Goal: Information Seeking & Learning: Learn about a topic

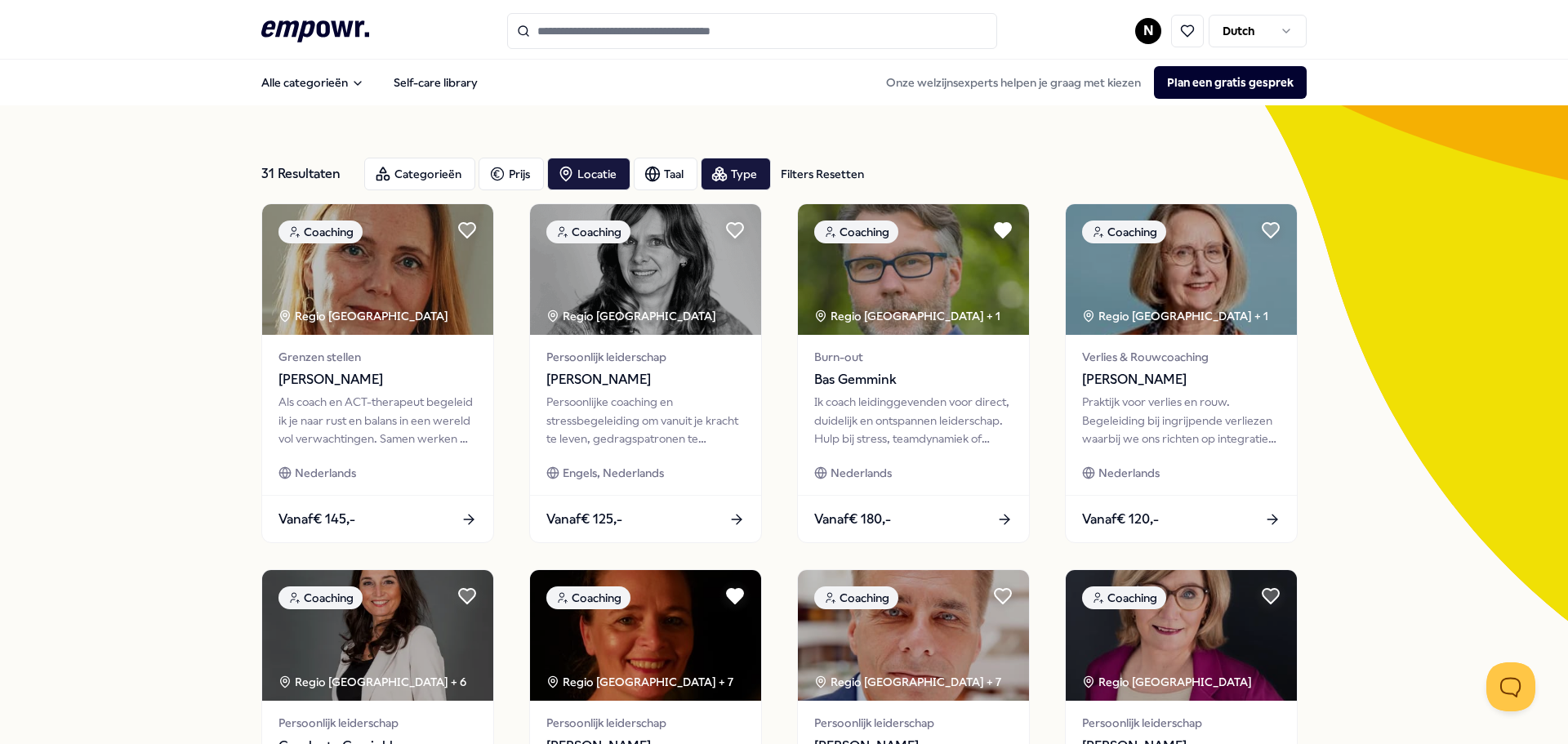
click at [814, 29] on input "Search for products, categories or subcategories" at bounding box center [751, 31] width 490 height 36
click at [585, 30] on input "Search for products, categories or subcategories" at bounding box center [751, 31] width 490 height 36
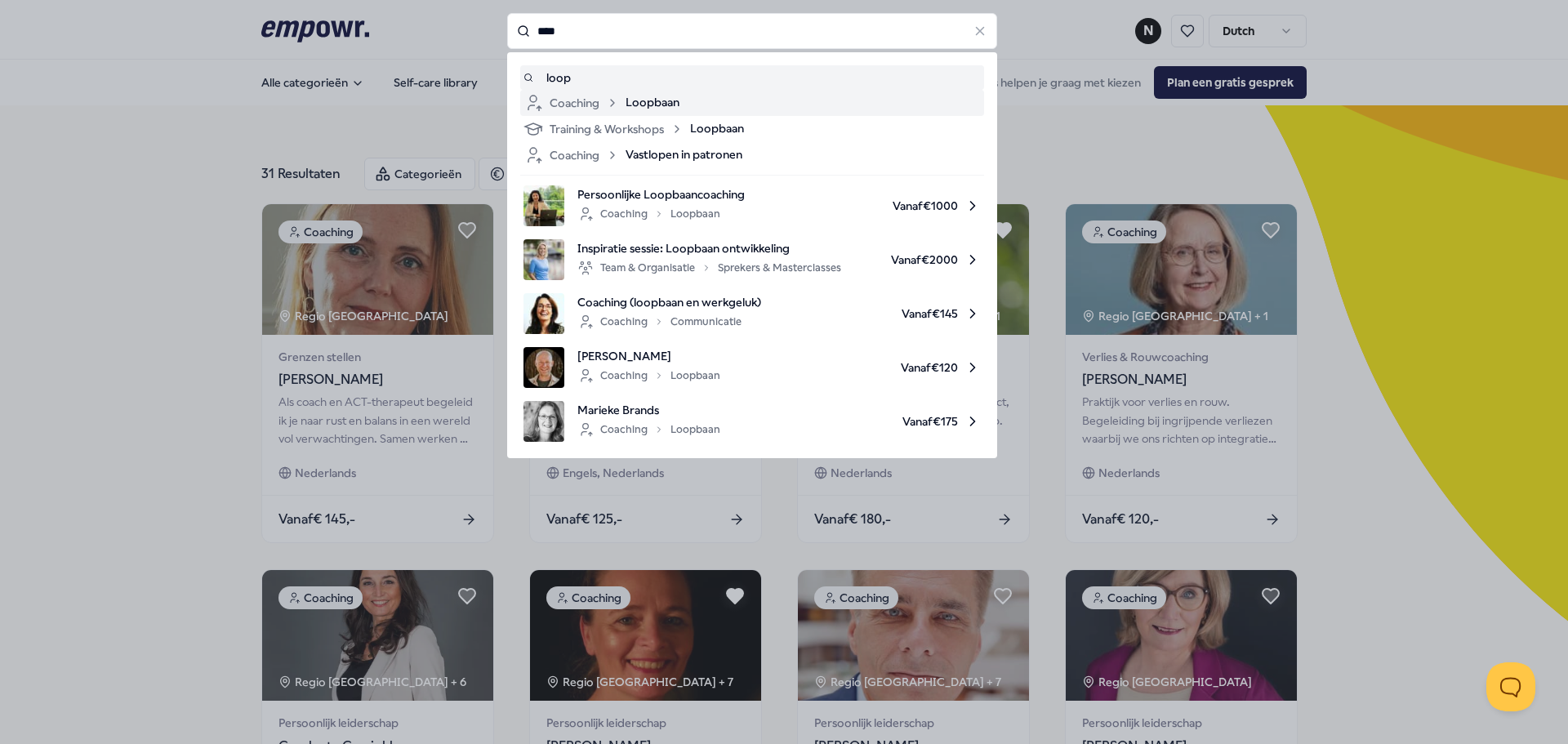
click at [639, 98] on span "Loopbaan" at bounding box center [652, 103] width 54 height 20
type input "****"
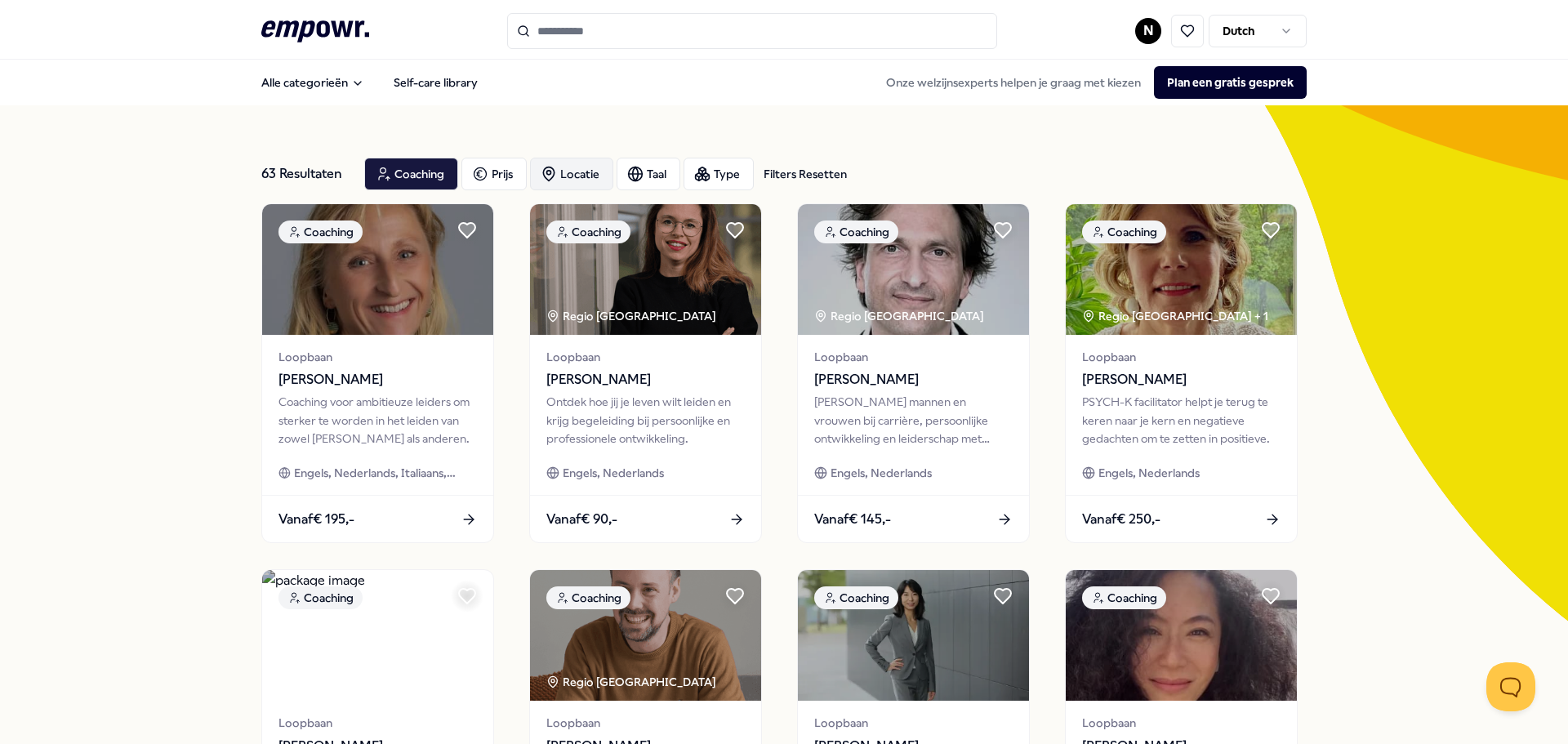
click at [576, 181] on div "Locatie" at bounding box center [571, 174] width 83 height 33
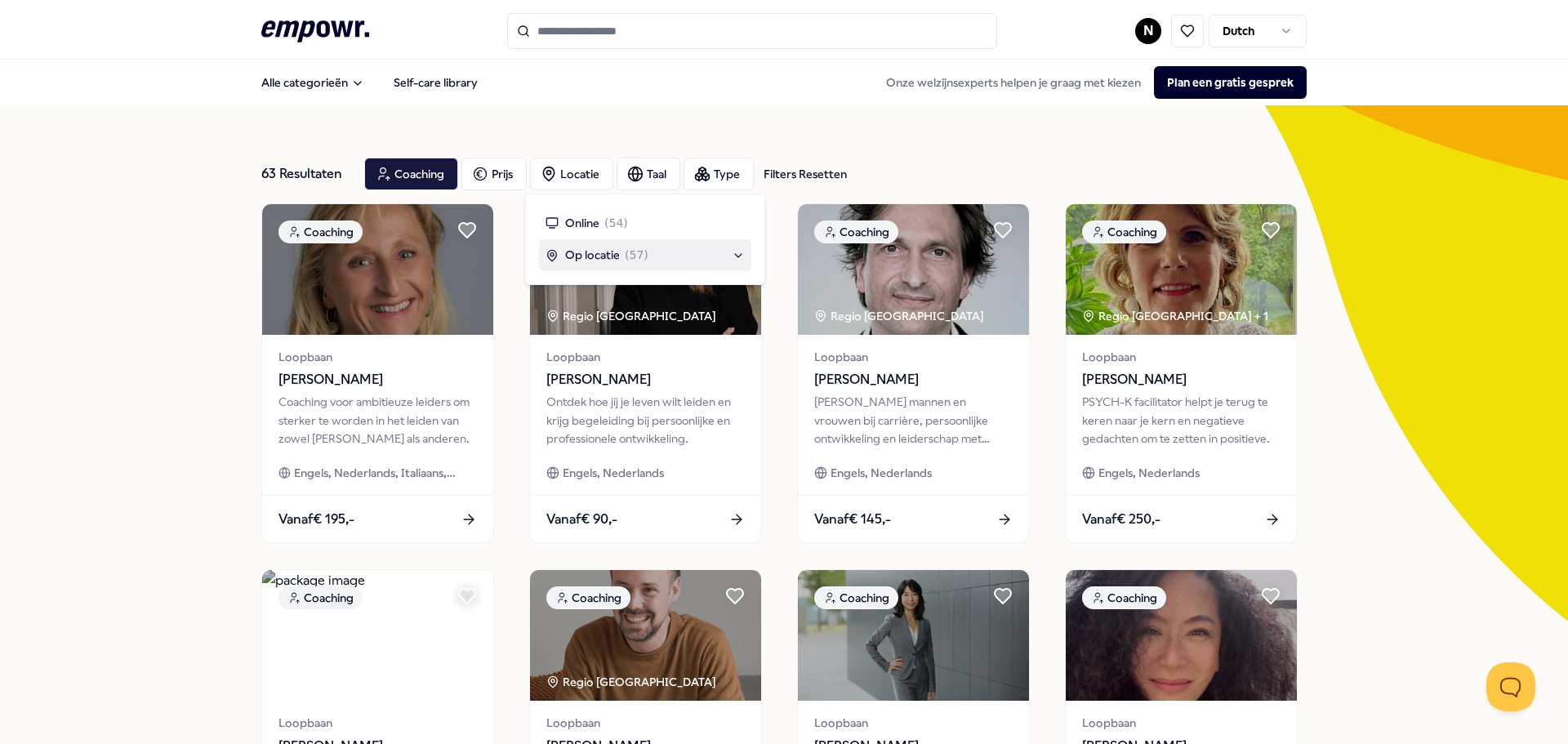
click at [605, 249] on span "Op locatie" at bounding box center [592, 254] width 55 height 18
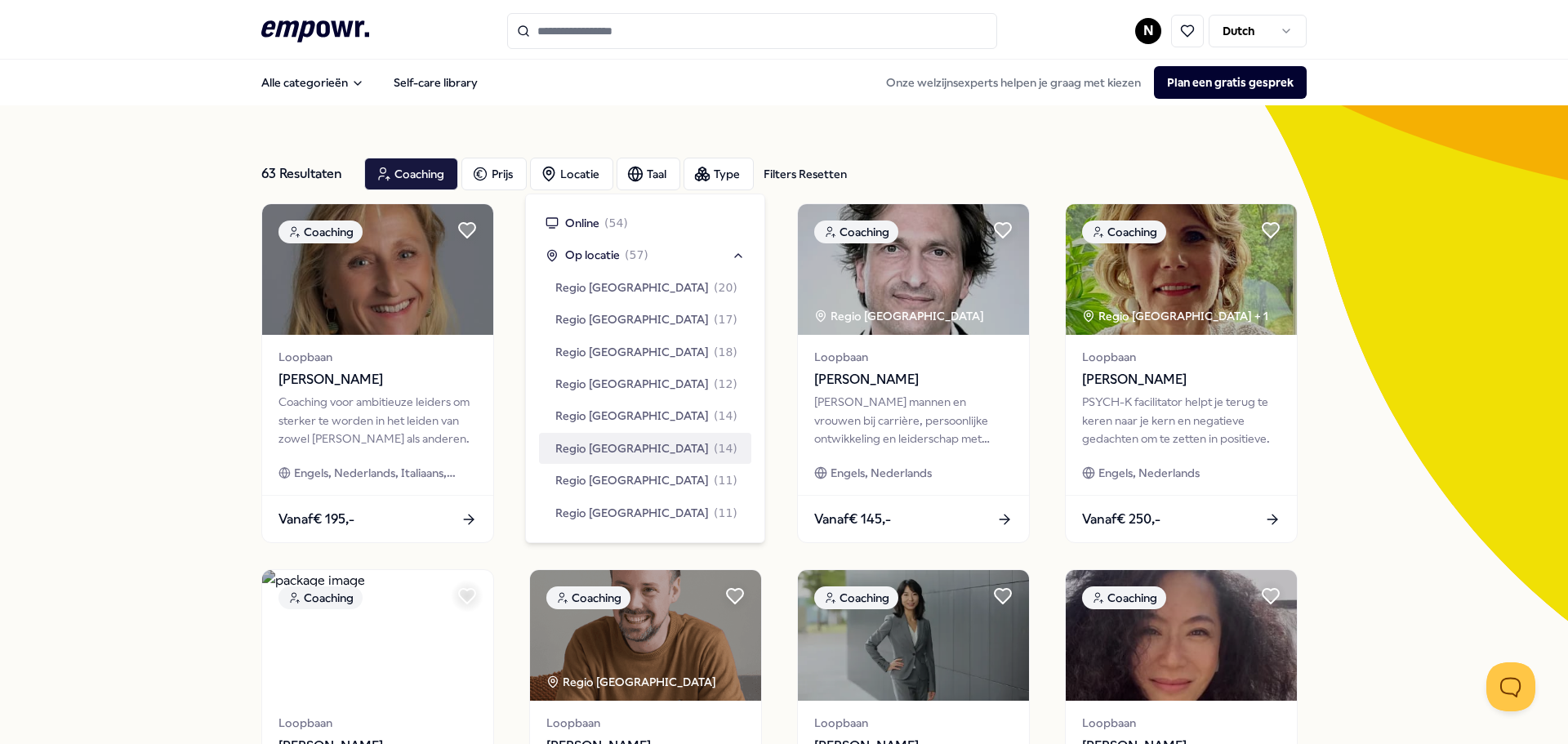
scroll to position [163, 0]
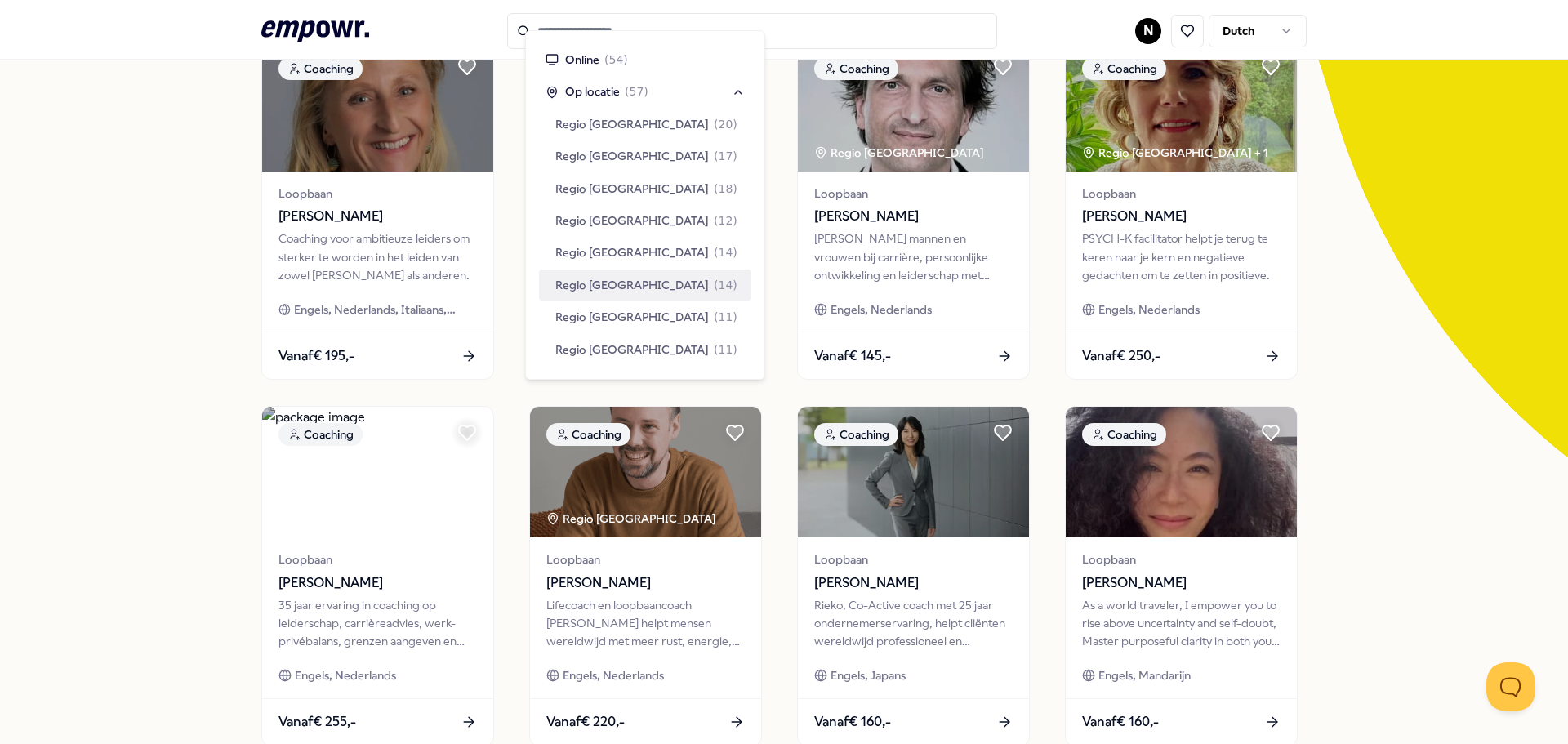
click at [580, 284] on span "Regio [GEOGRAPHIC_DATA]" at bounding box center [632, 285] width 153 height 18
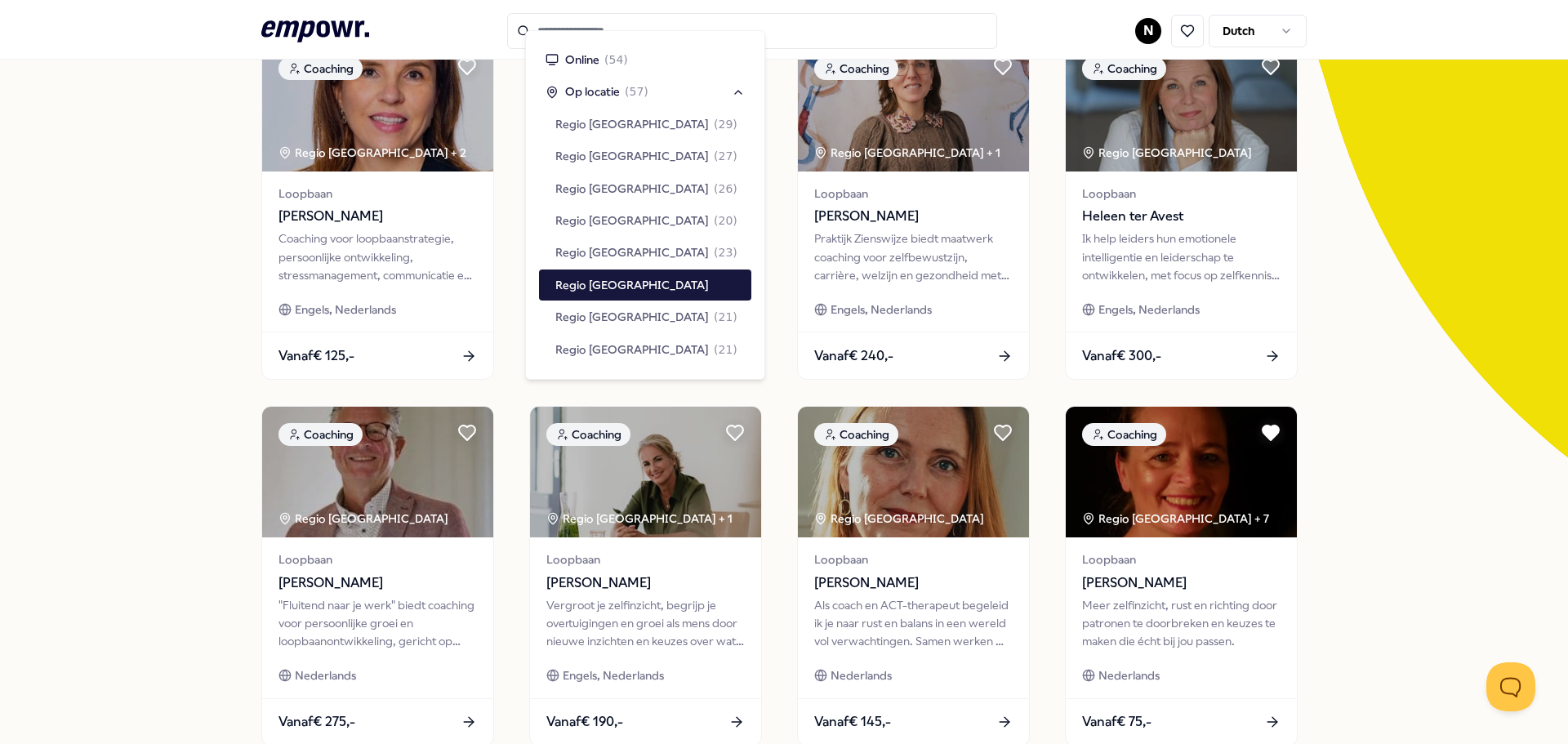
click at [139, 240] on div "14 Resultaten Filters Resetten Coaching [PERSON_NAME] Taal Type Filters Resette…" at bounding box center [784, 579] width 1568 height 1274
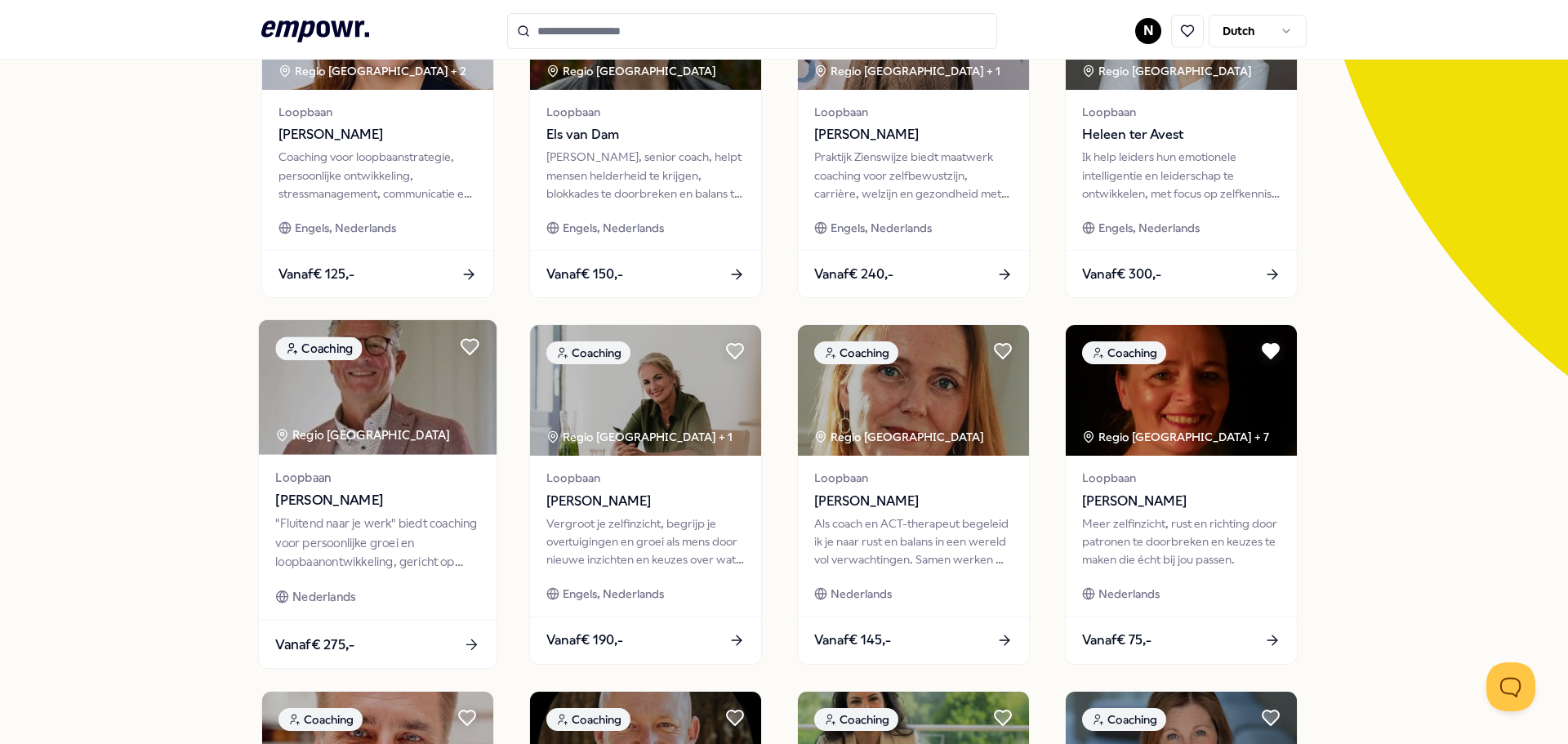
scroll to position [81, 0]
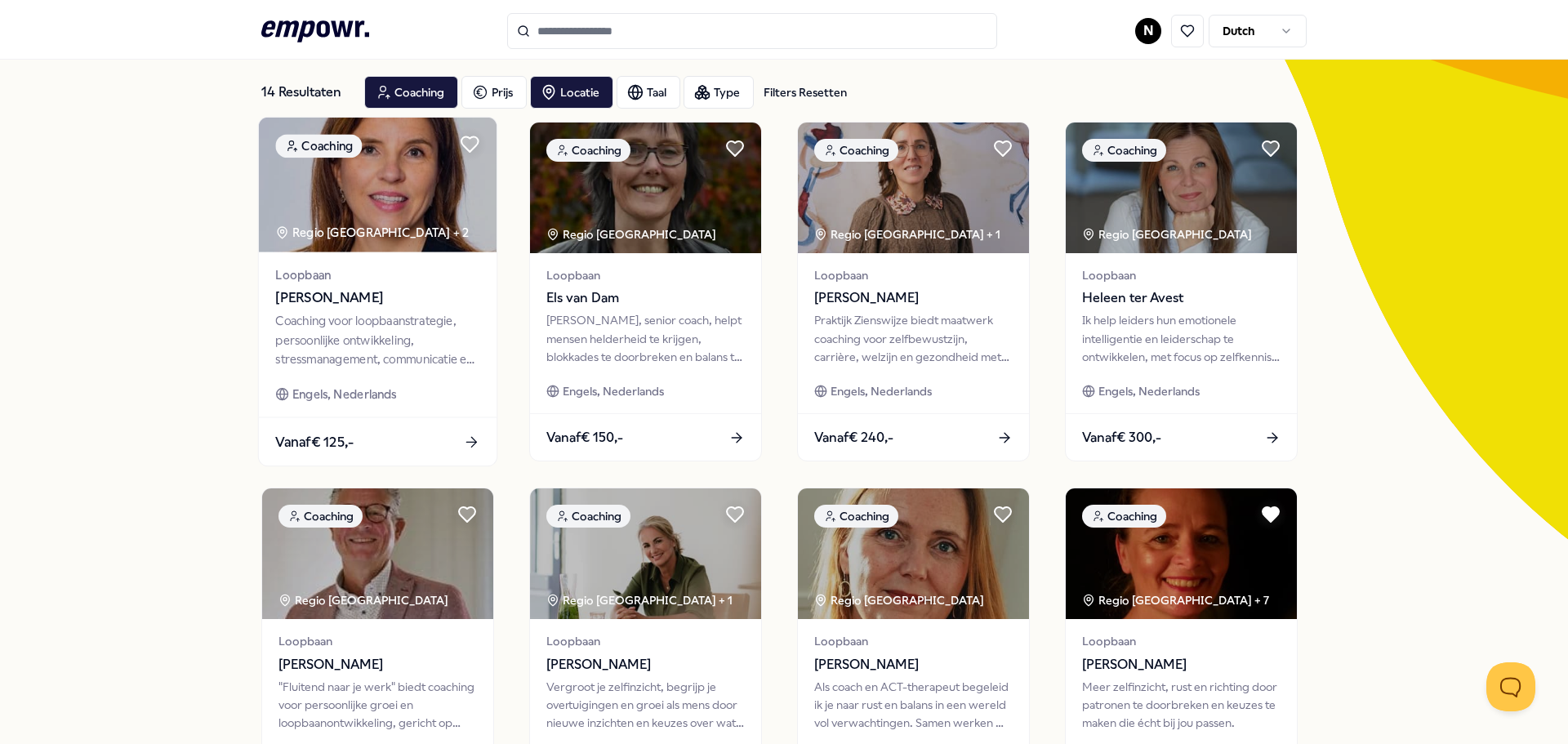
click at [463, 441] on icon at bounding box center [471, 441] width 17 height 17
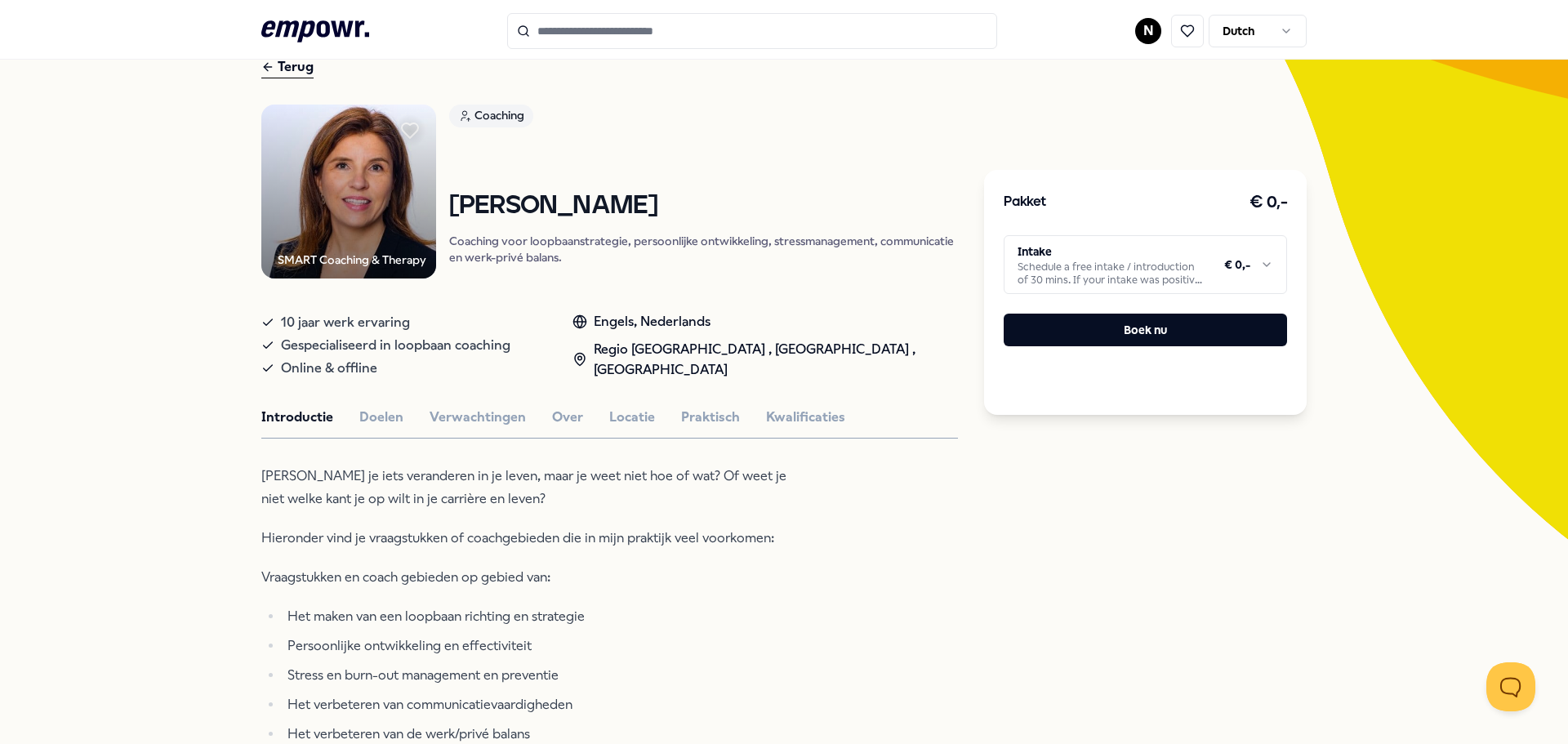
click at [646, 414] on div "Introductie Doelen Verwachtingen Over Locatie Praktisch Kwalificaties" at bounding box center [609, 416] width 697 height 21
click at [616, 418] on button "Locatie" at bounding box center [632, 416] width 46 height 21
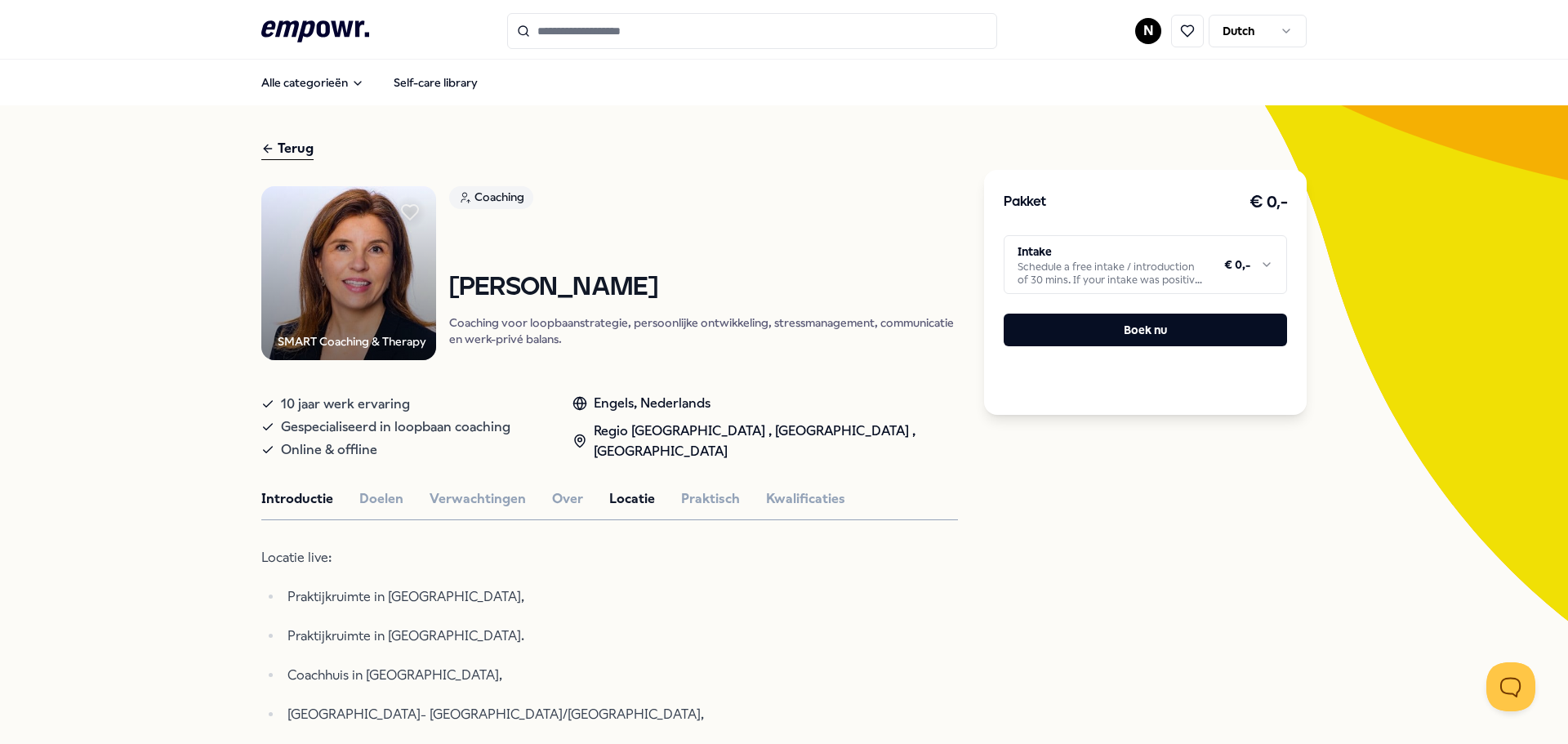
click at [291, 502] on button "Introductie" at bounding box center [297, 498] width 72 height 21
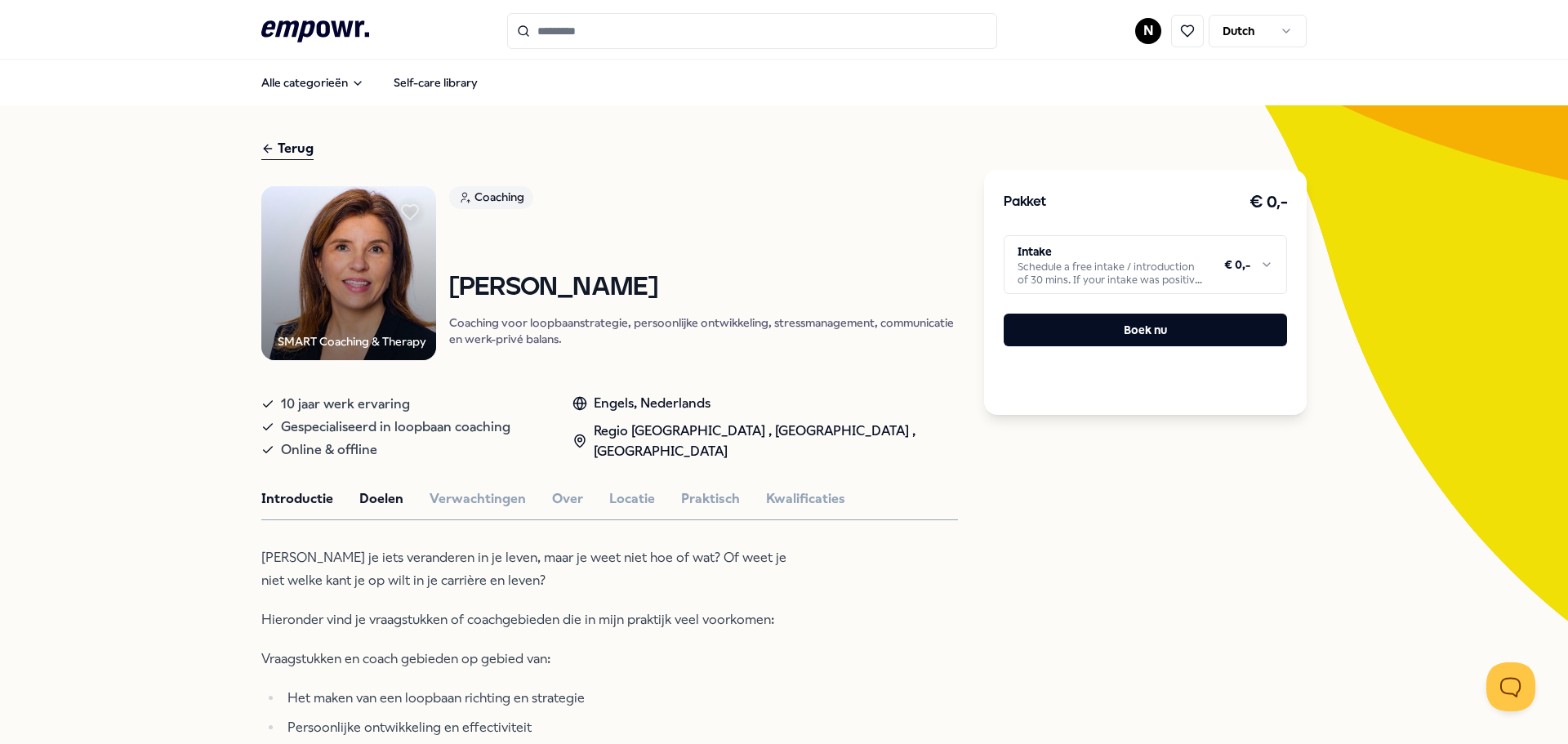
click at [378, 501] on button "Doelen" at bounding box center [382, 498] width 44 height 21
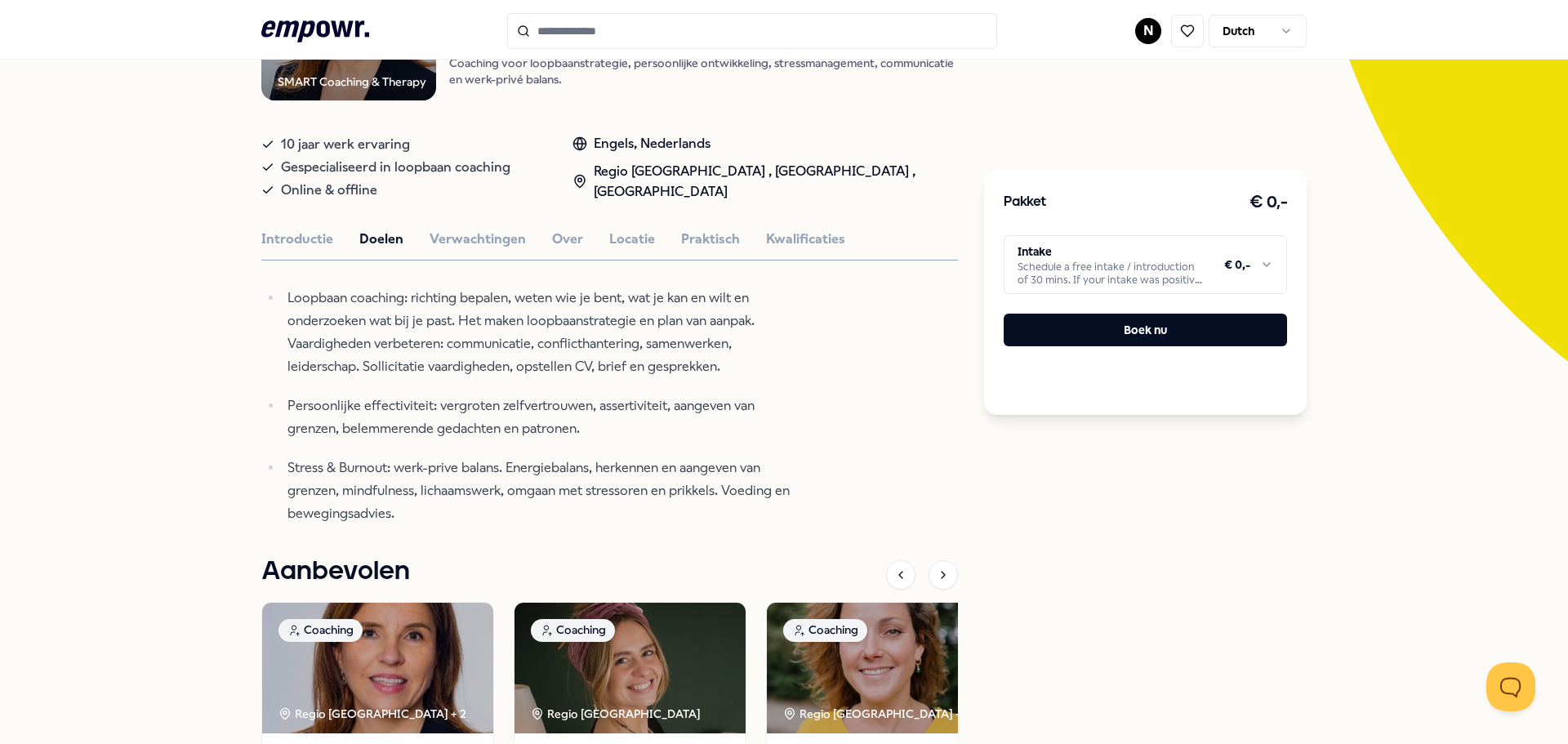
scroll to position [15, 0]
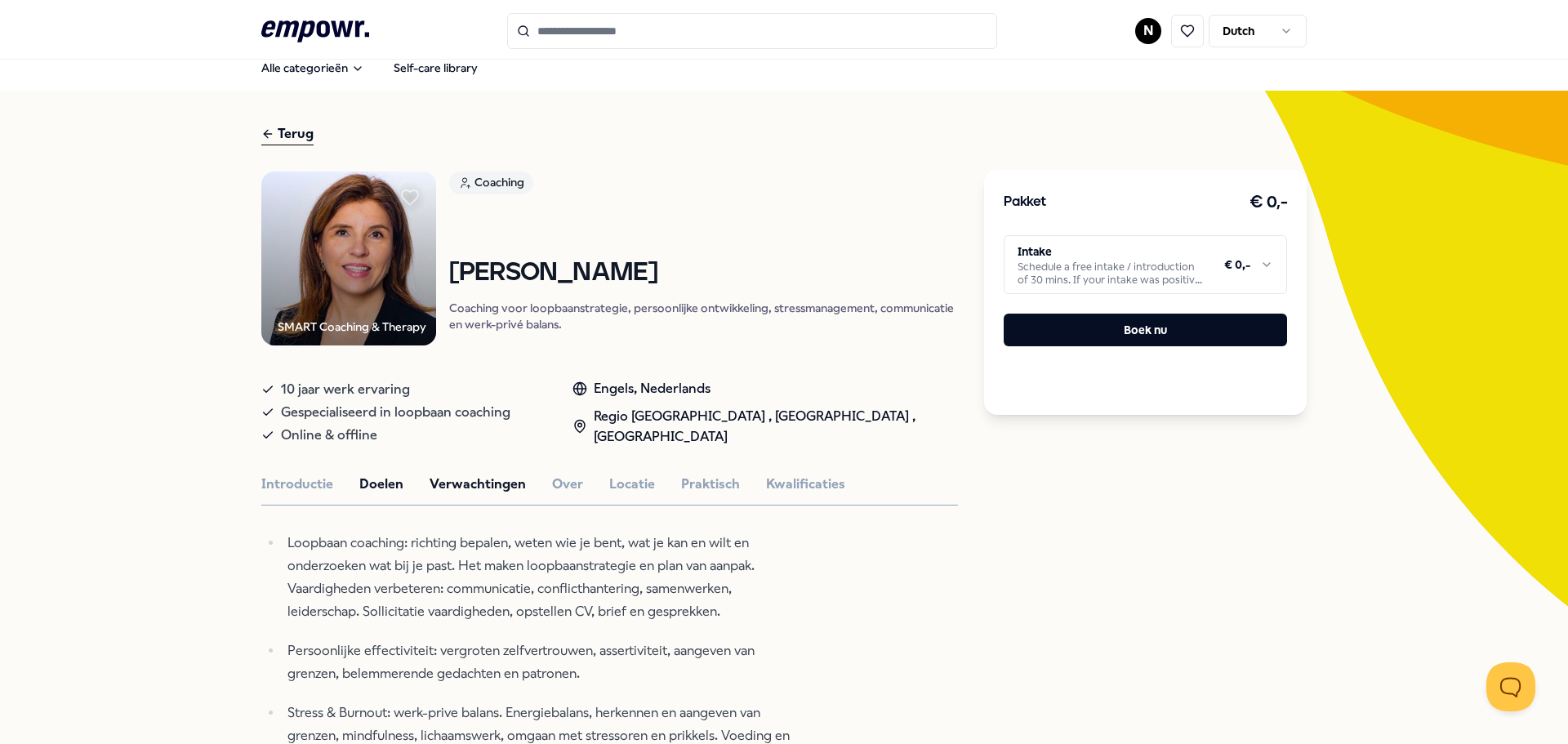
click at [497, 490] on button "Verwachtingen" at bounding box center [477, 484] width 96 height 21
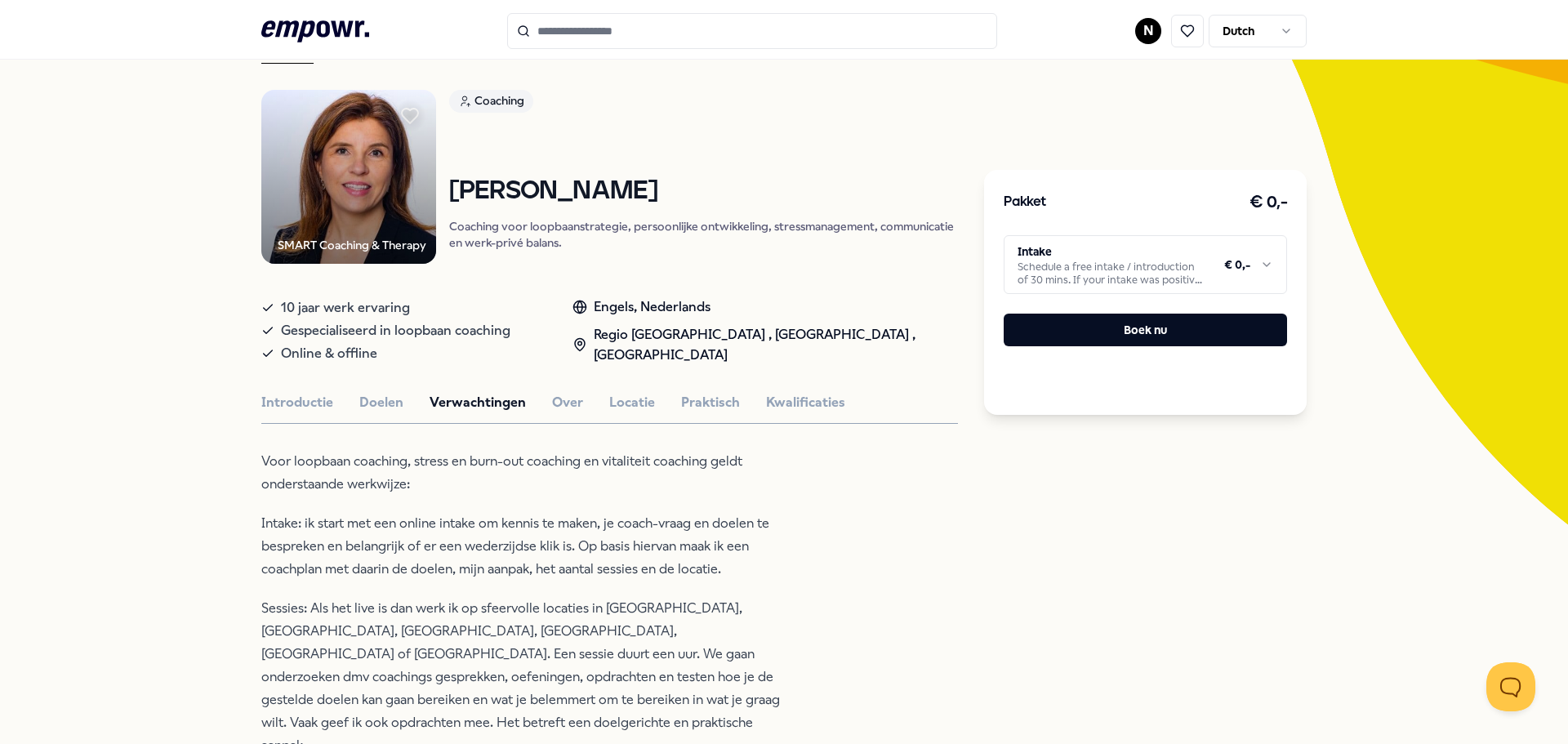
scroll to position [178, 0]
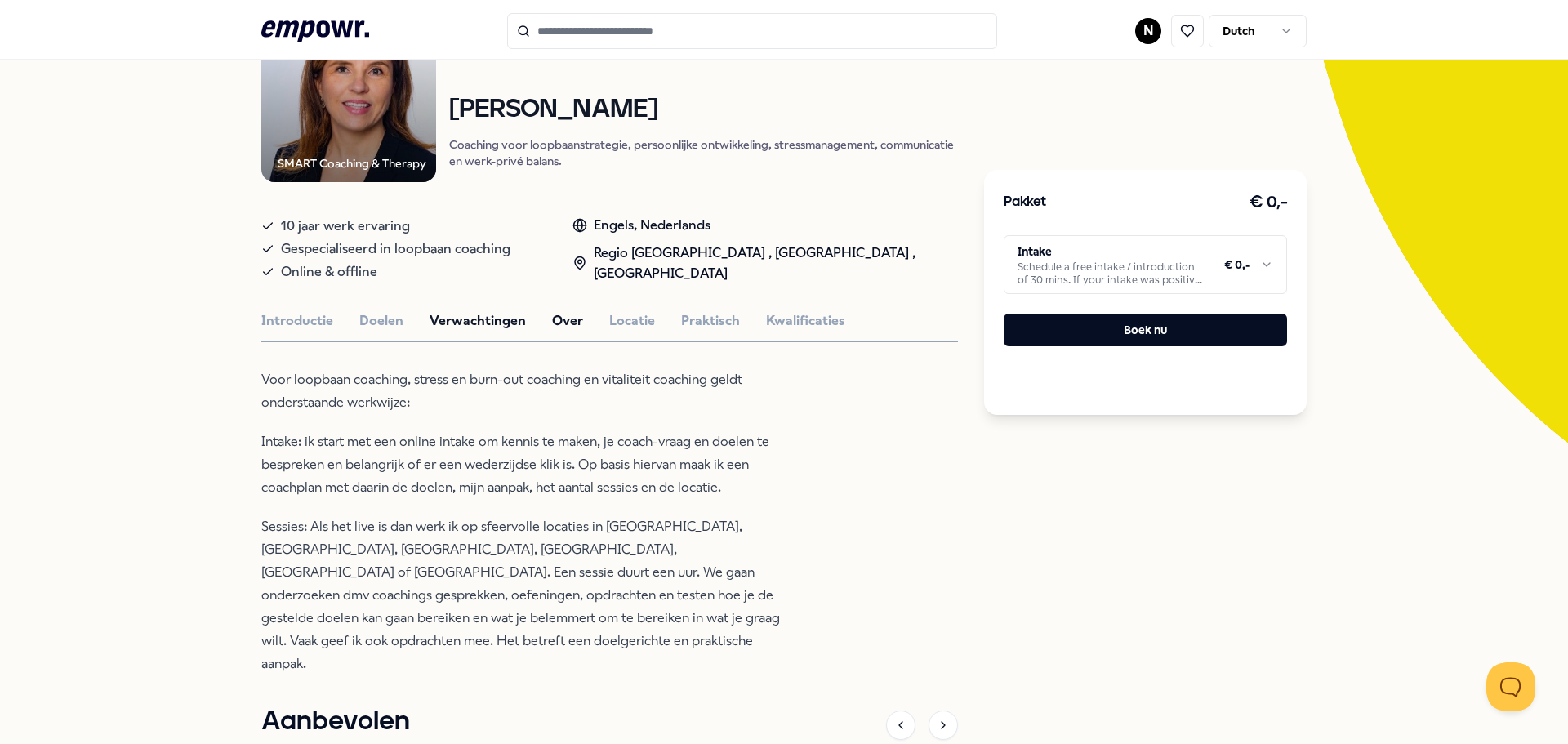
click at [563, 319] on button "Over" at bounding box center [566, 320] width 31 height 21
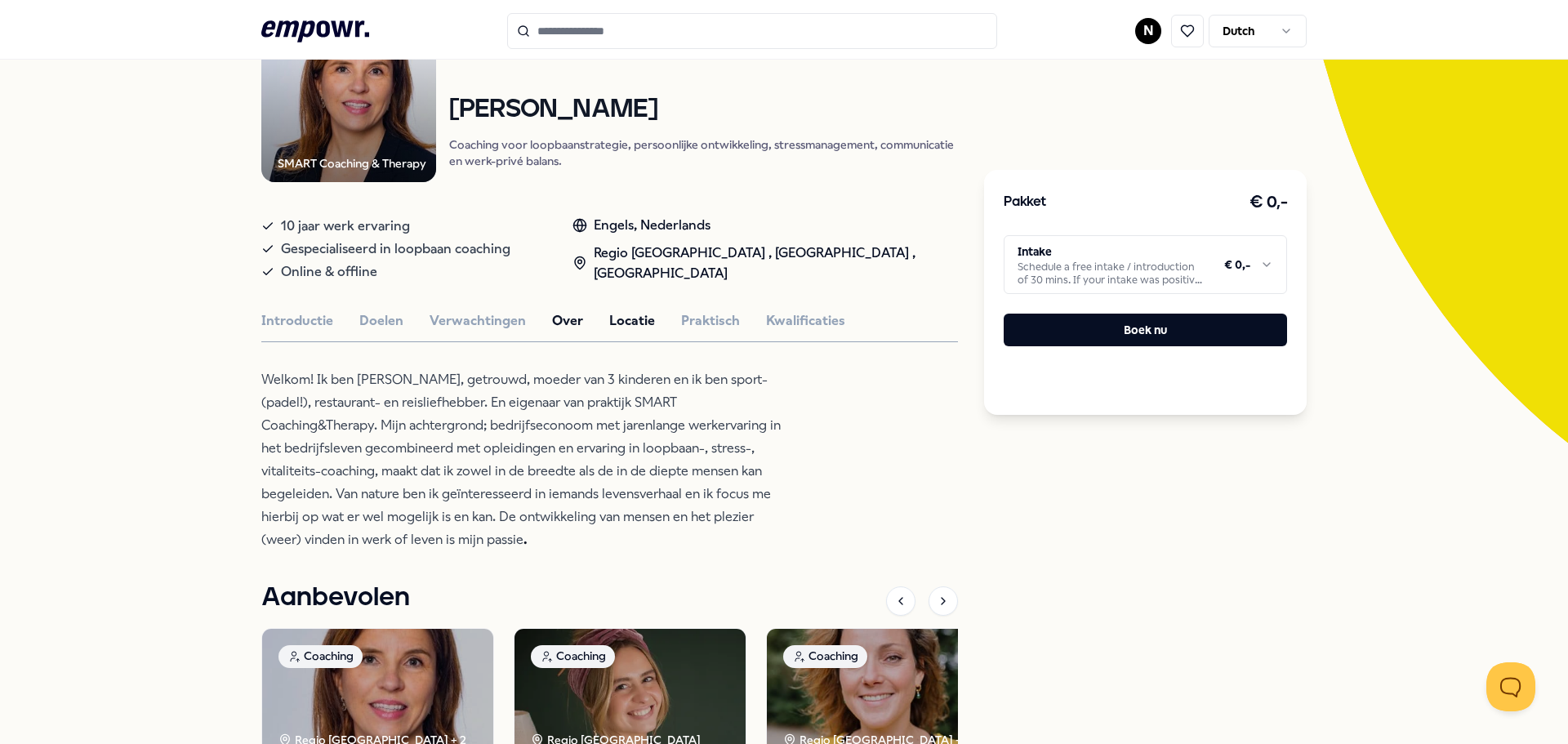
click at [619, 325] on button "Locatie" at bounding box center [632, 320] width 46 height 21
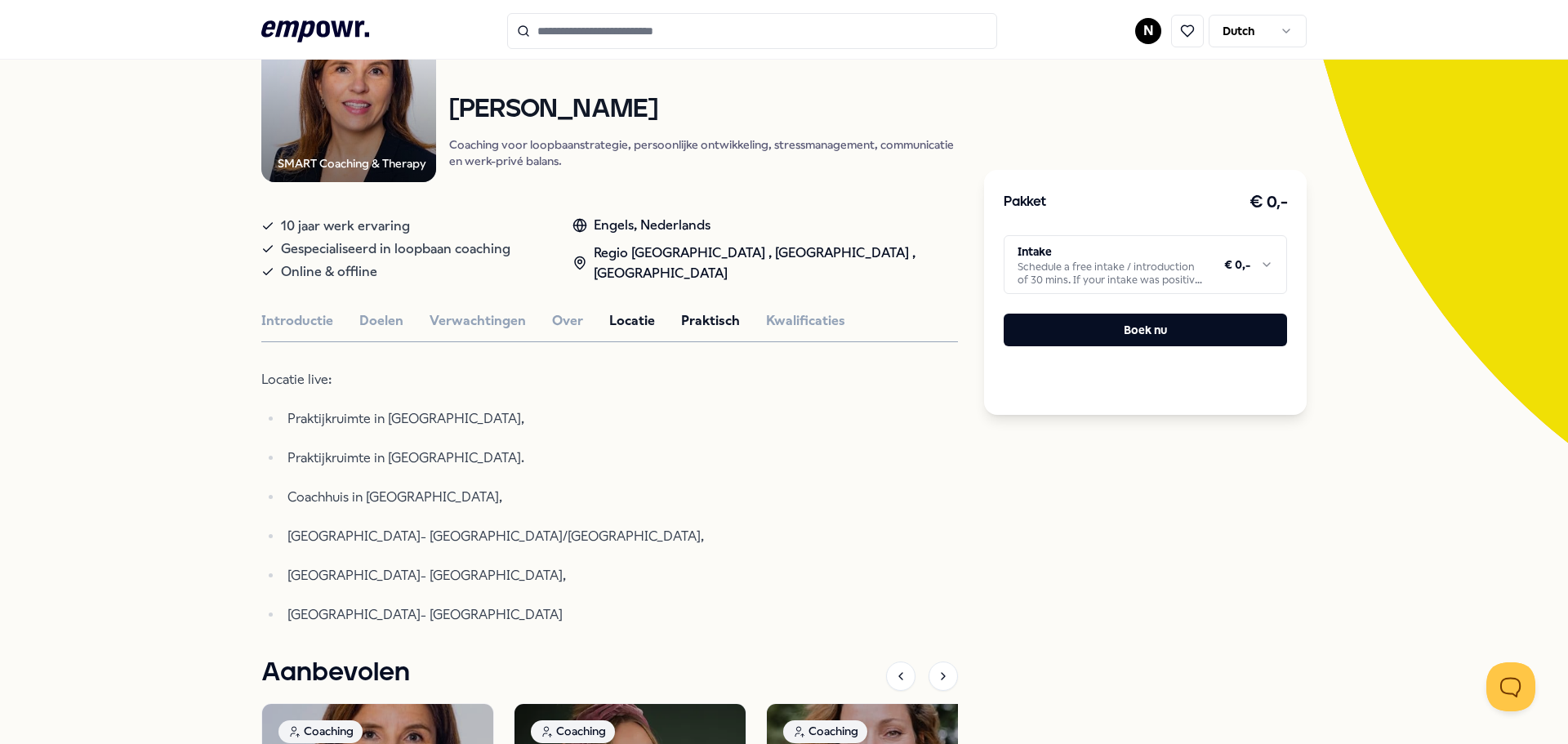
click at [691, 319] on button "Praktisch" at bounding box center [709, 320] width 59 height 21
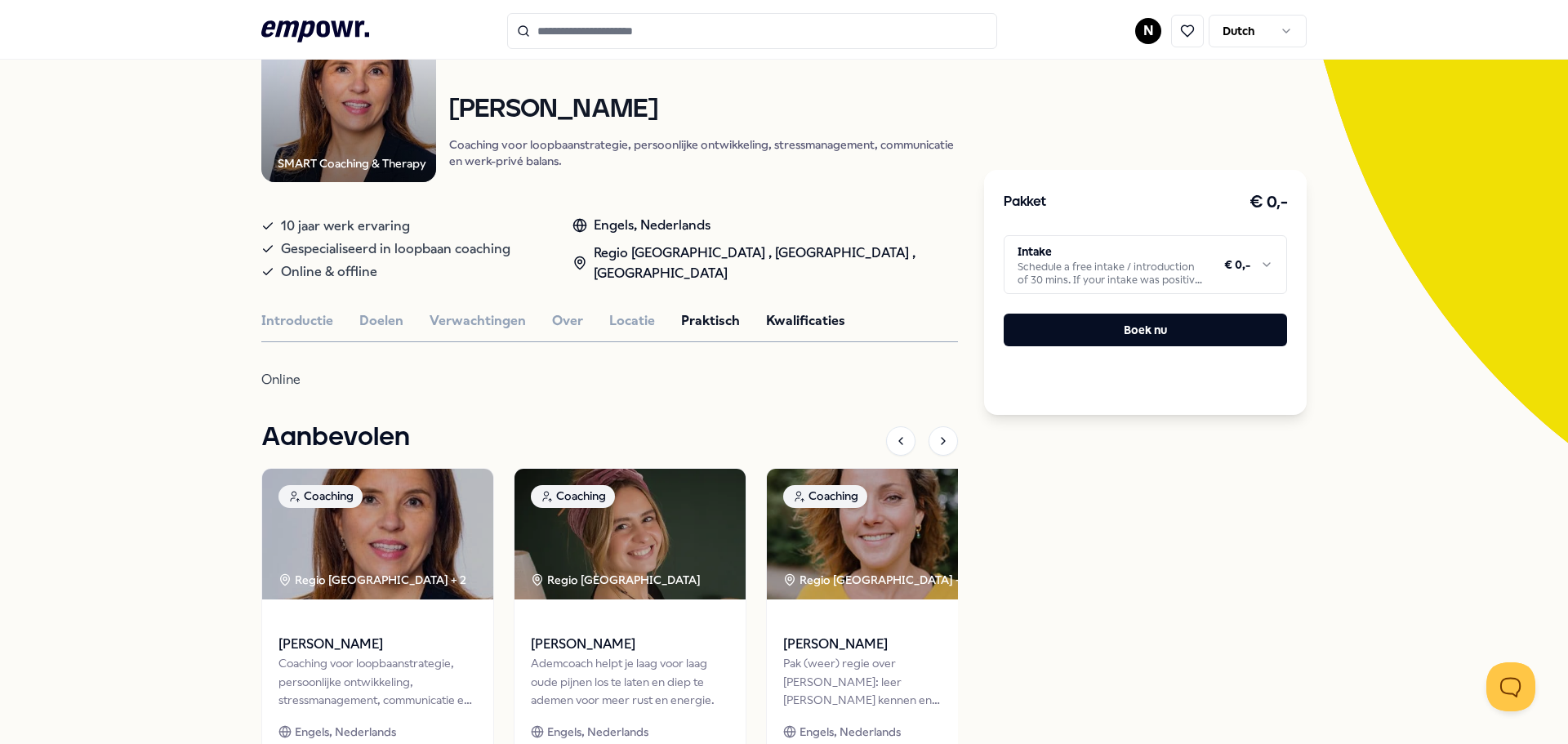
click at [766, 320] on button "Kwalificaties" at bounding box center [806, 320] width 79 height 21
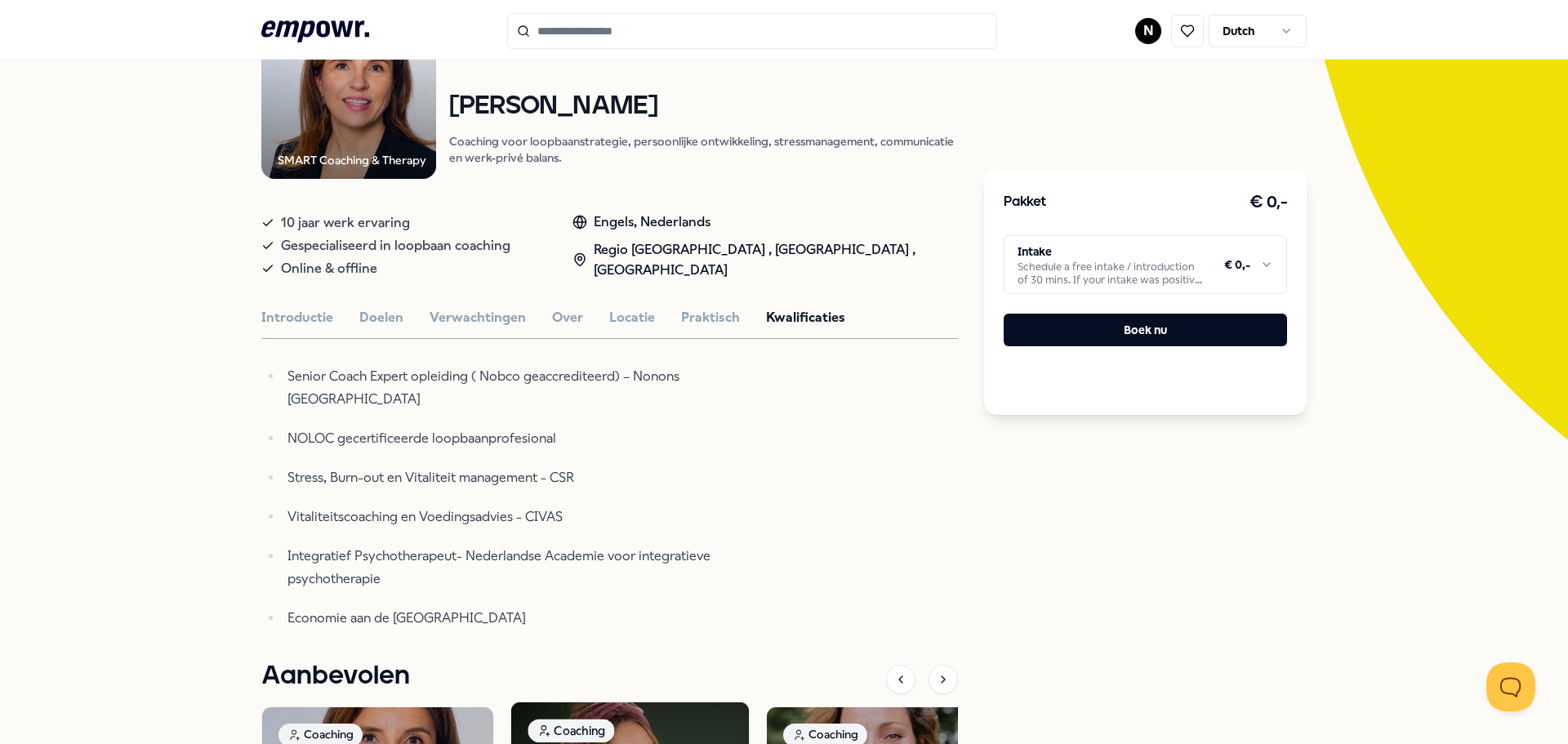
scroll to position [0, 0]
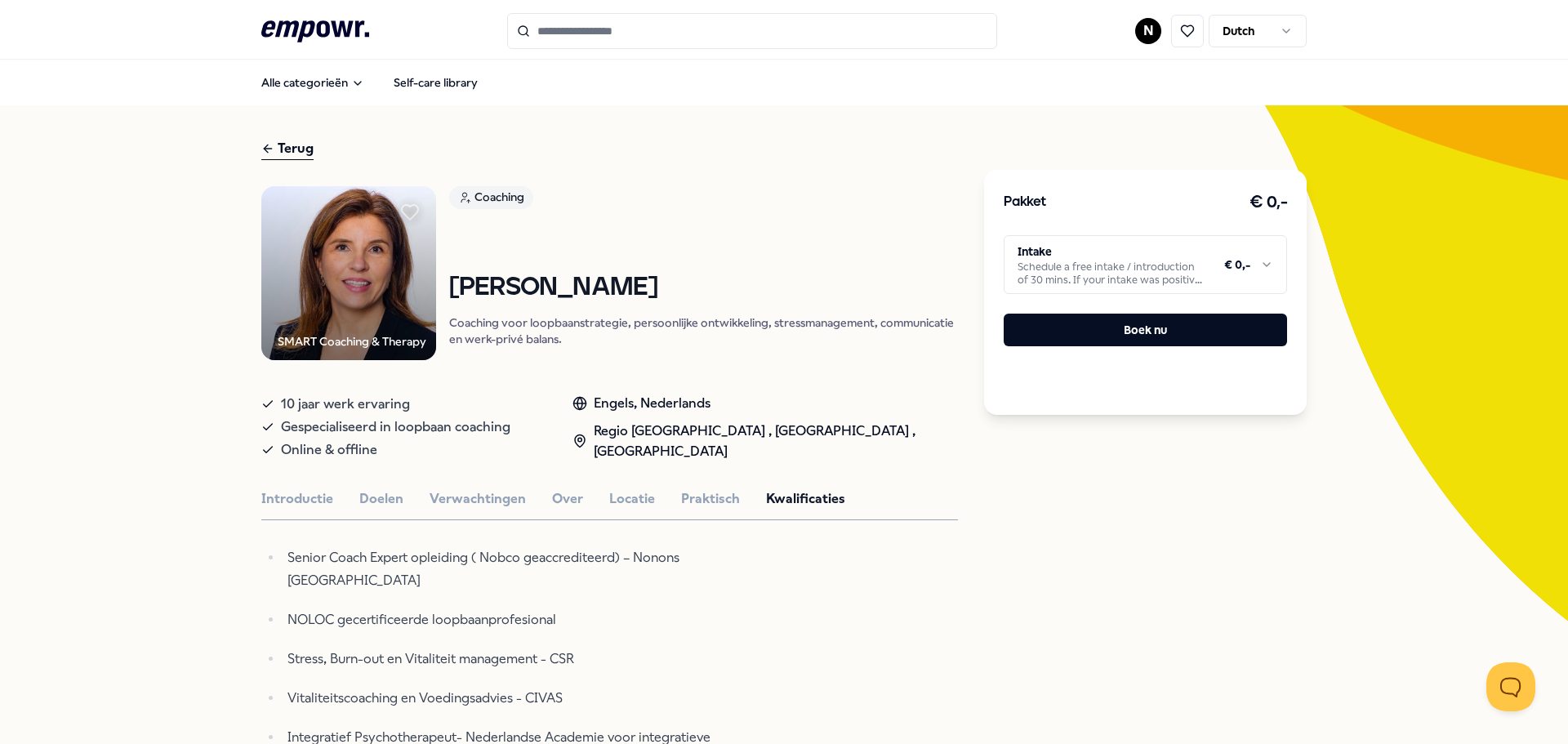
click at [265, 144] on icon at bounding box center [267, 149] width 13 height 20
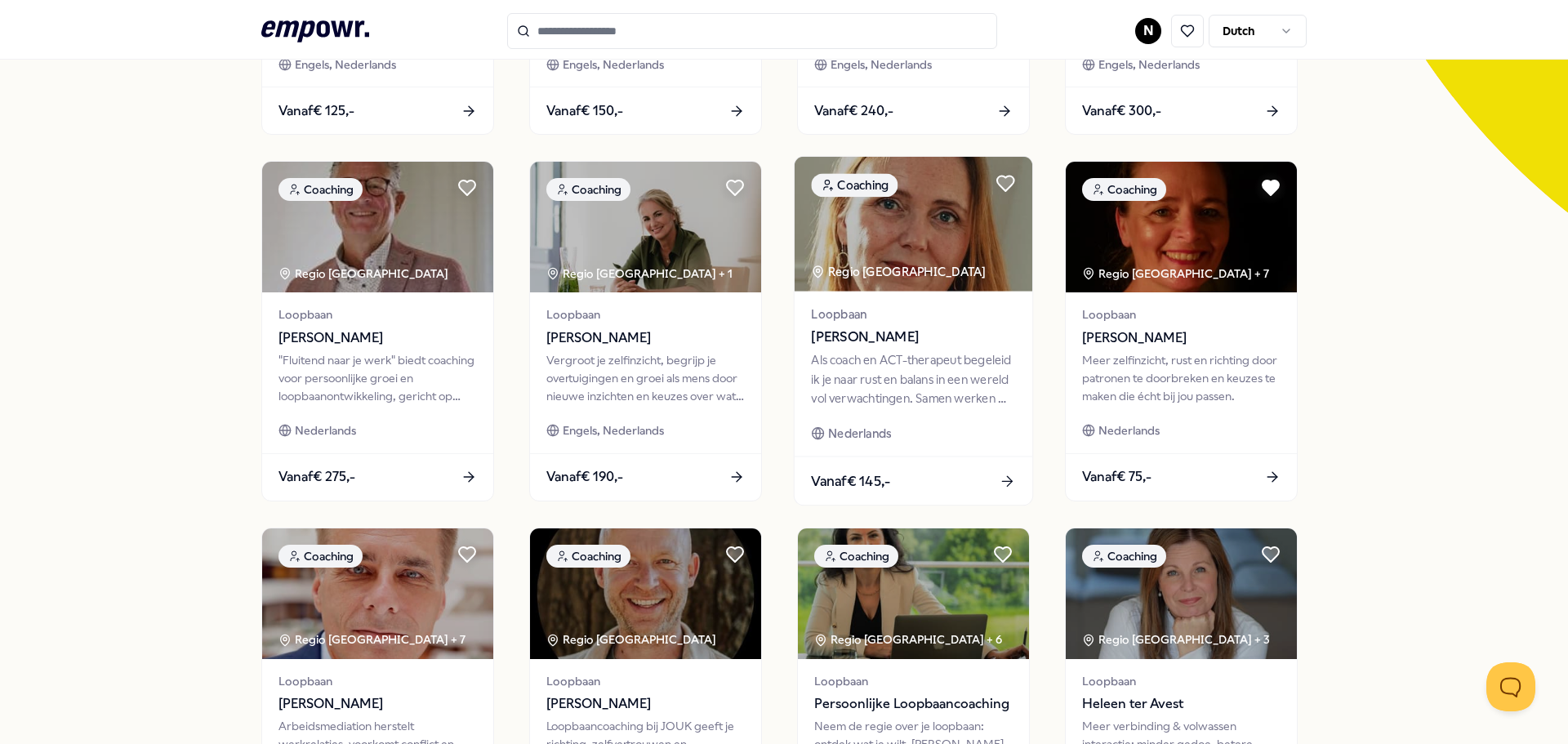
scroll to position [571, 0]
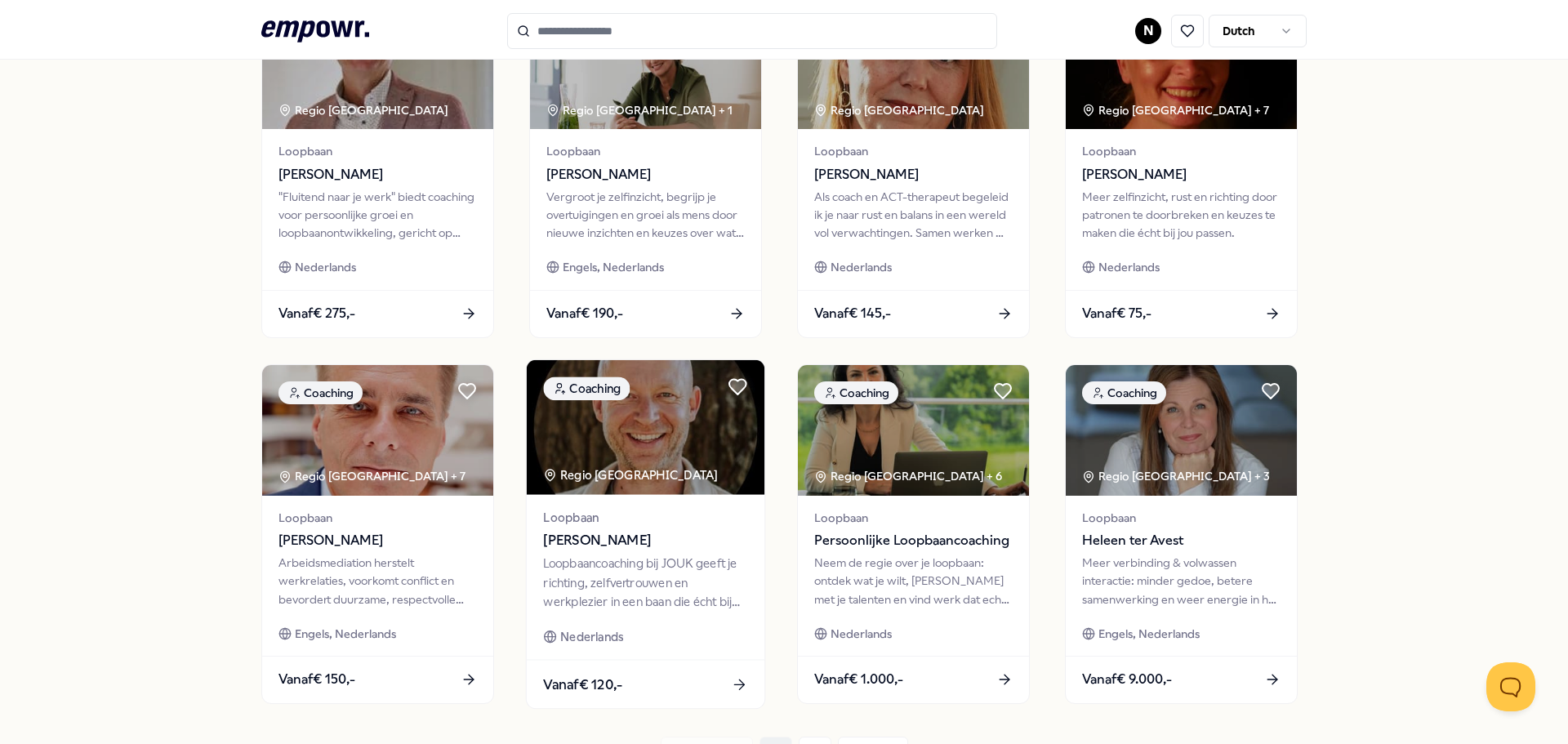
click at [730, 682] on icon at bounding box center [738, 683] width 17 height 17
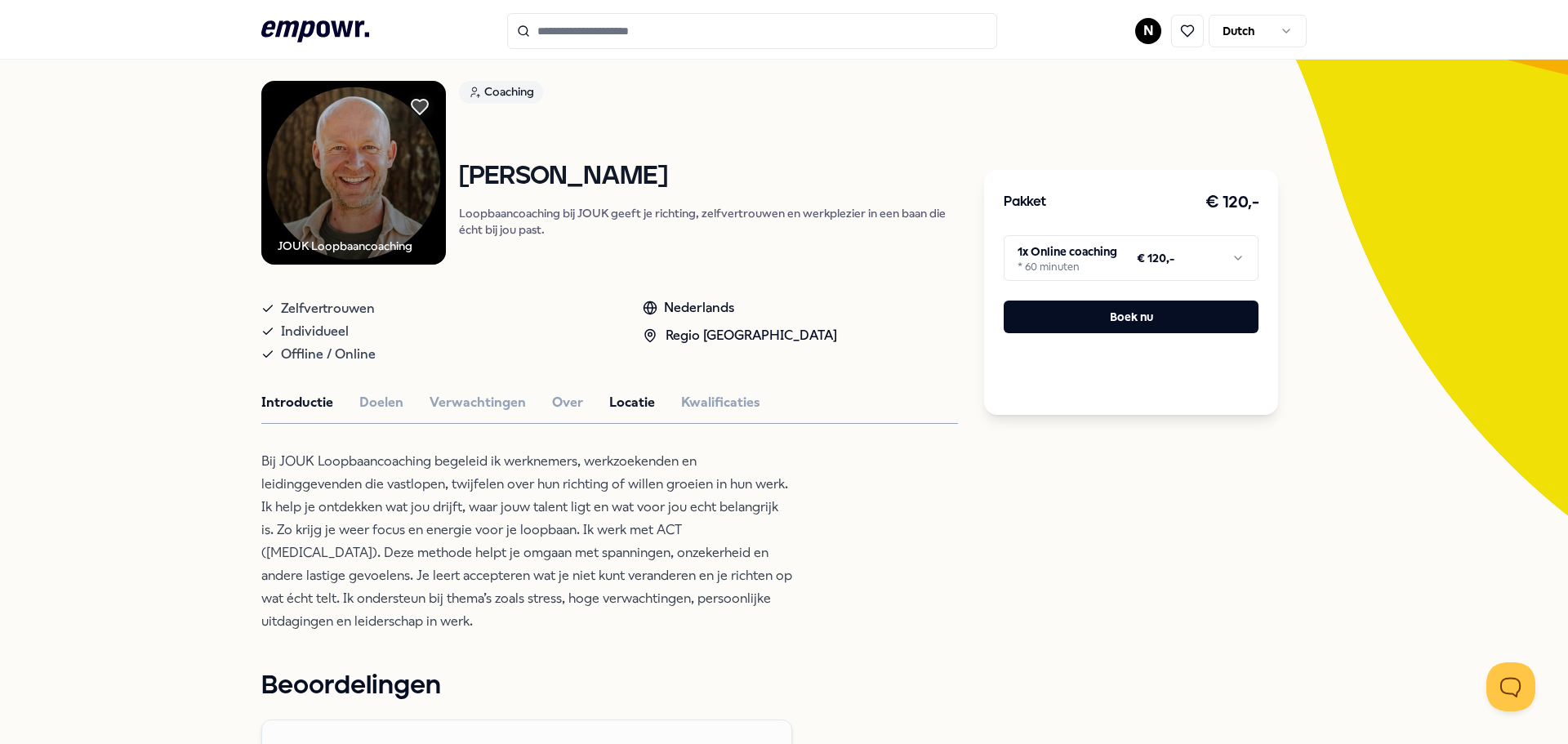
click at [612, 404] on button "Locatie" at bounding box center [632, 401] width 46 height 21
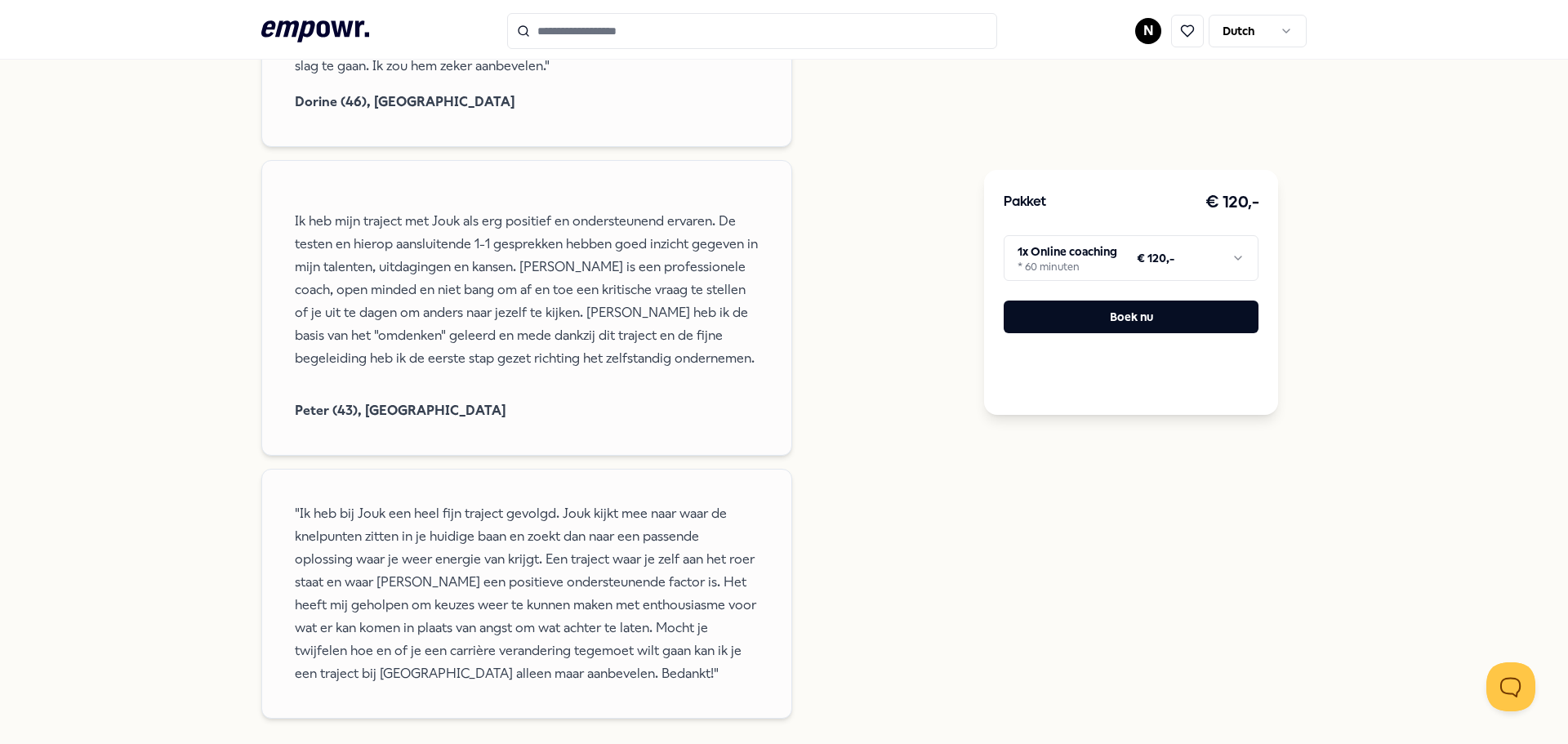
scroll to position [1142, 0]
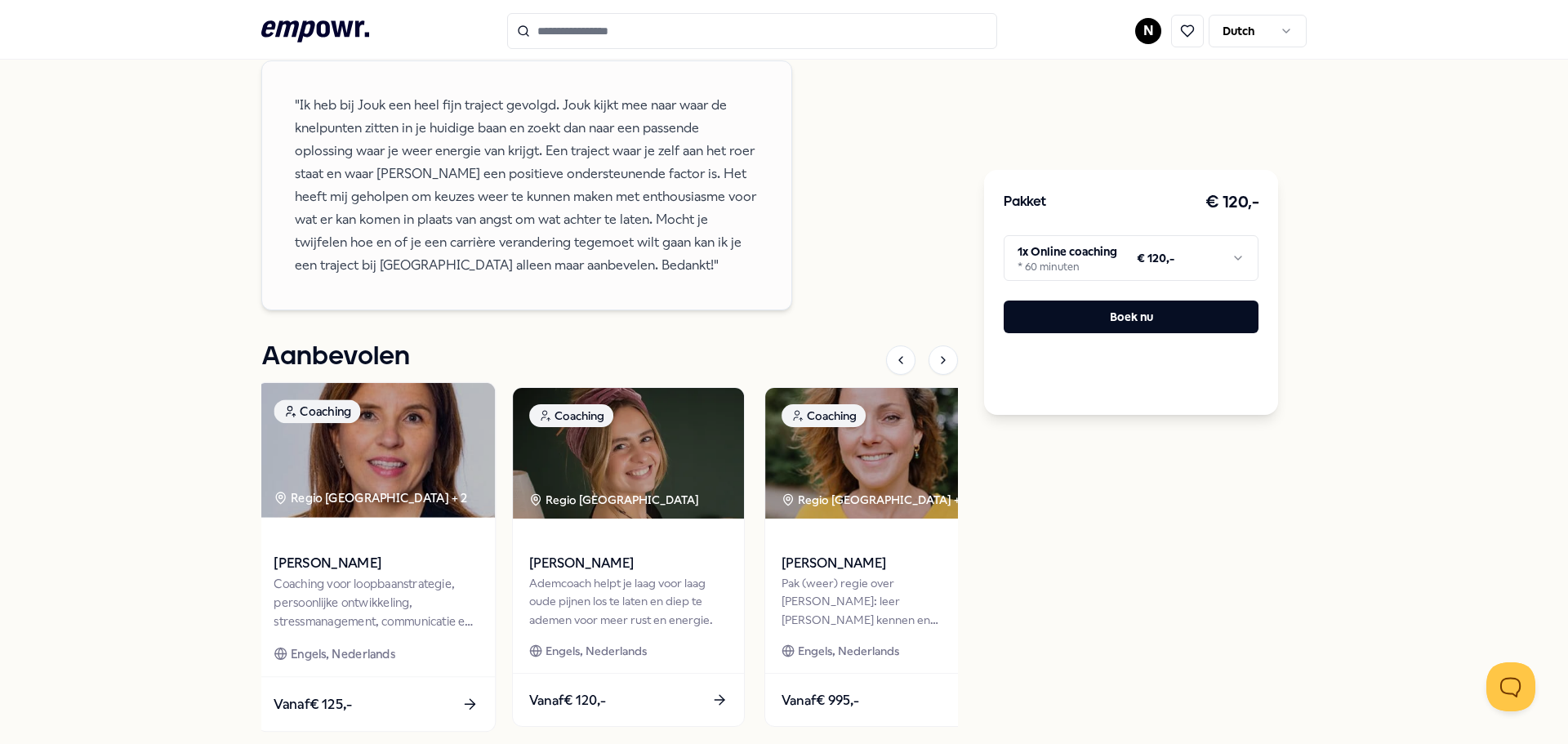
click at [428, 443] on img at bounding box center [376, 450] width 237 height 135
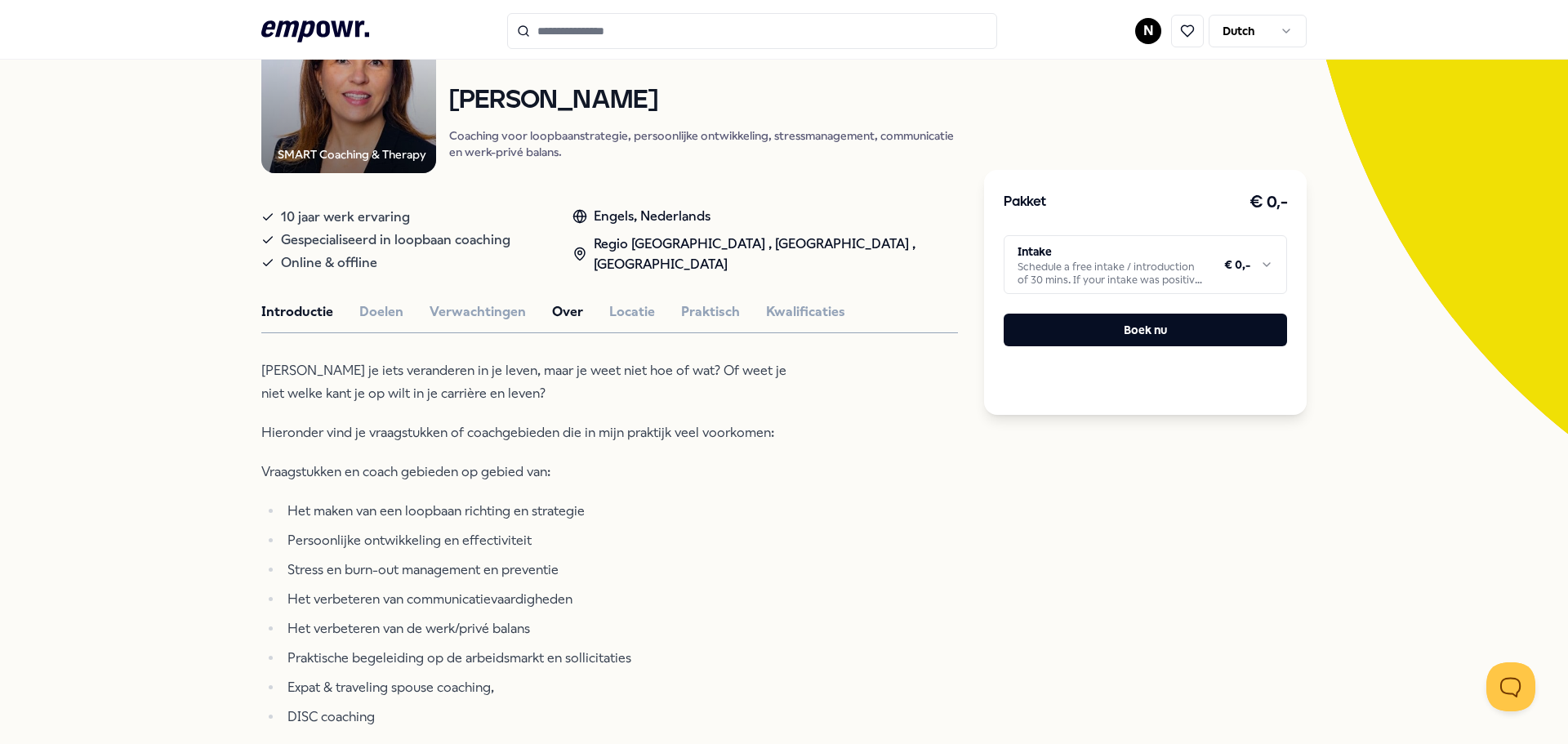
scroll to position [105, 0]
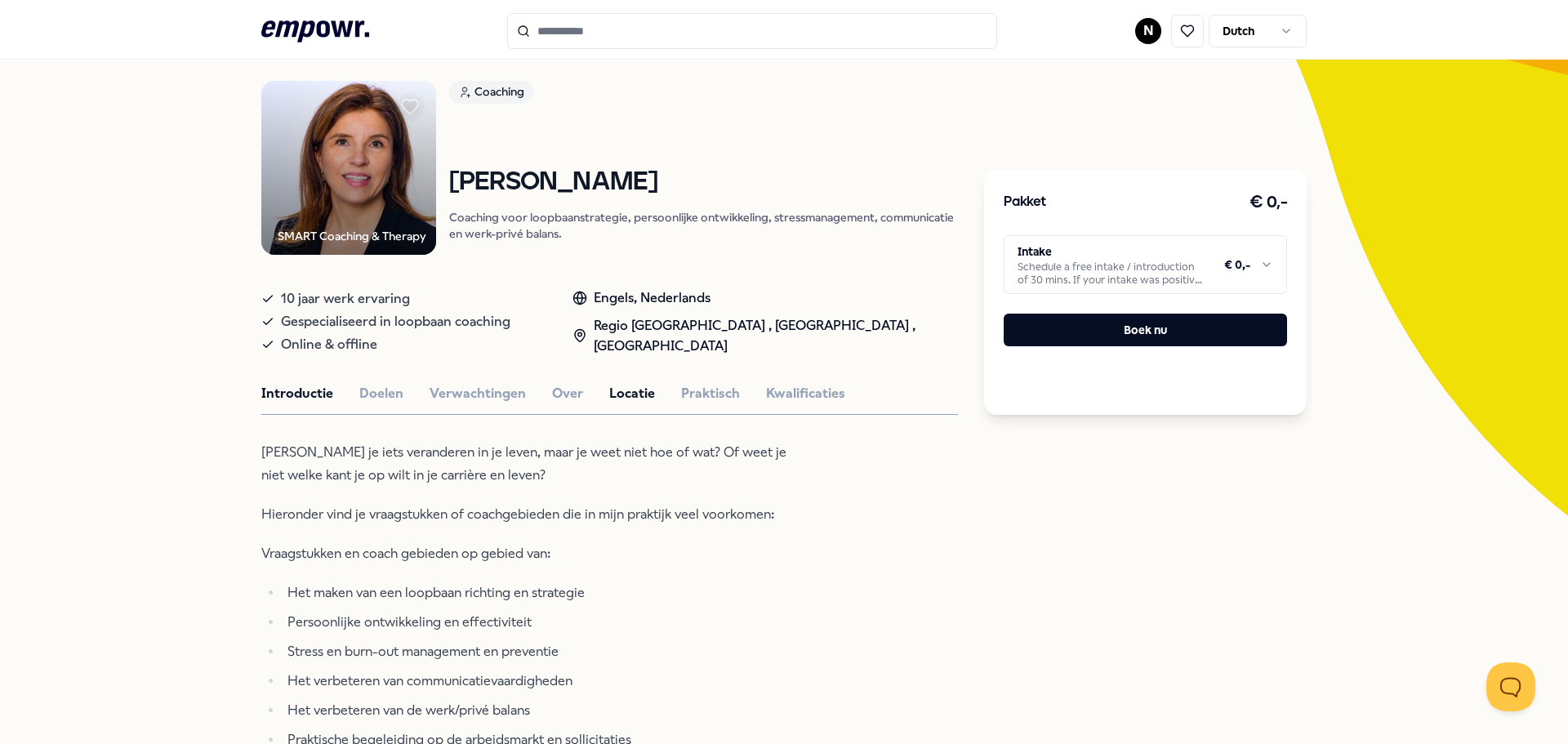
click at [618, 392] on button "Locatie" at bounding box center [632, 392] width 46 height 21
